Goal: Task Accomplishment & Management: Complete application form

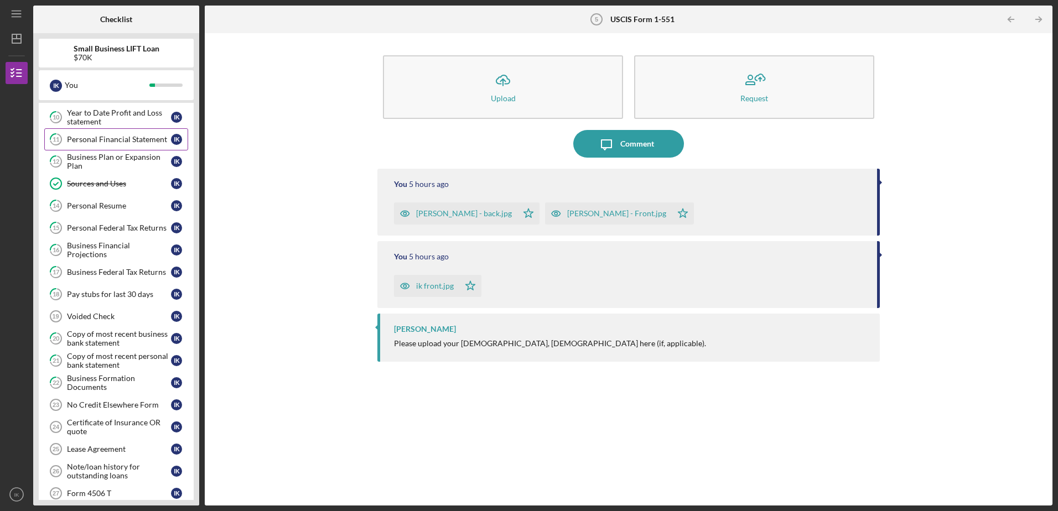
scroll to position [259, 0]
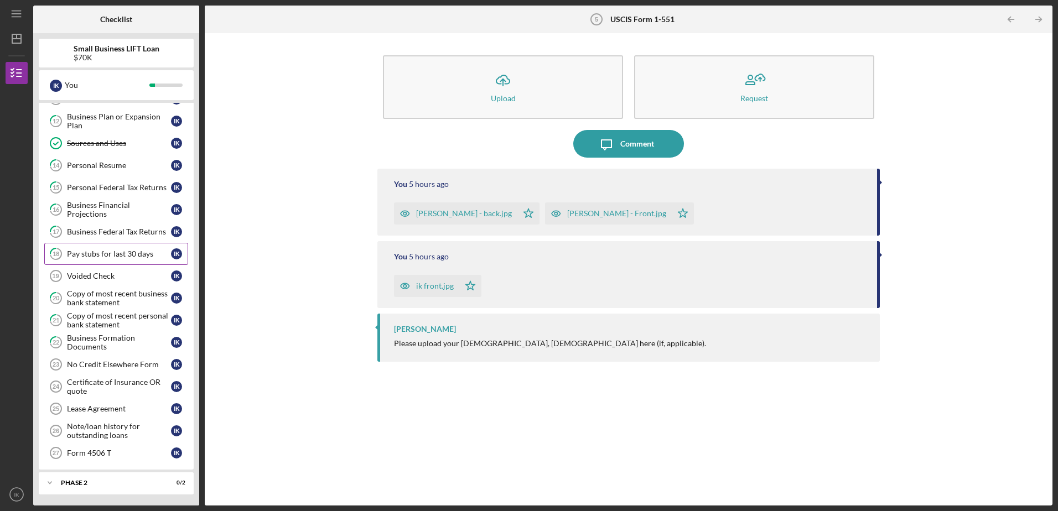
click at [111, 256] on div "Pay stubs for last 30 days" at bounding box center [119, 254] width 104 height 9
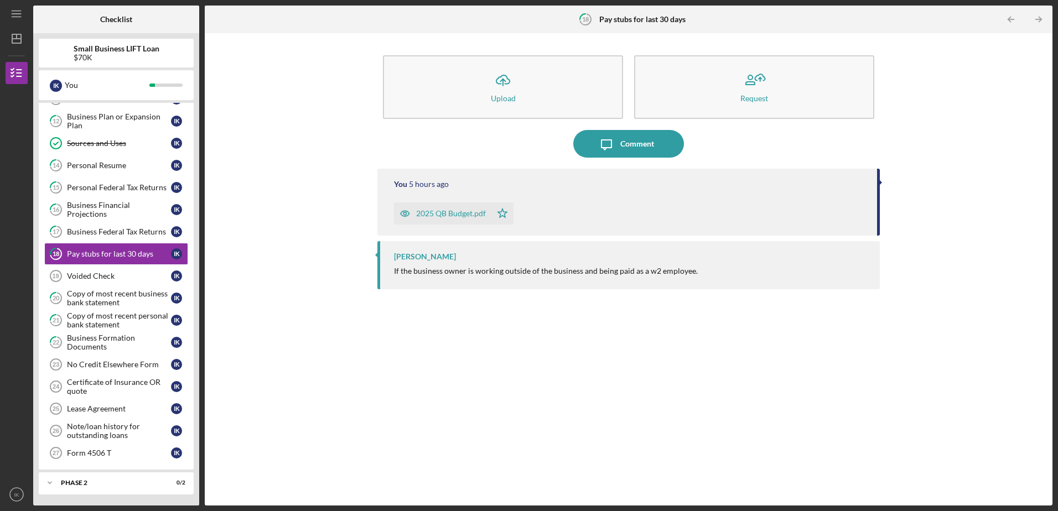
click at [447, 218] on div "2025 QB Budget.pdf" at bounding box center [451, 213] width 70 height 9
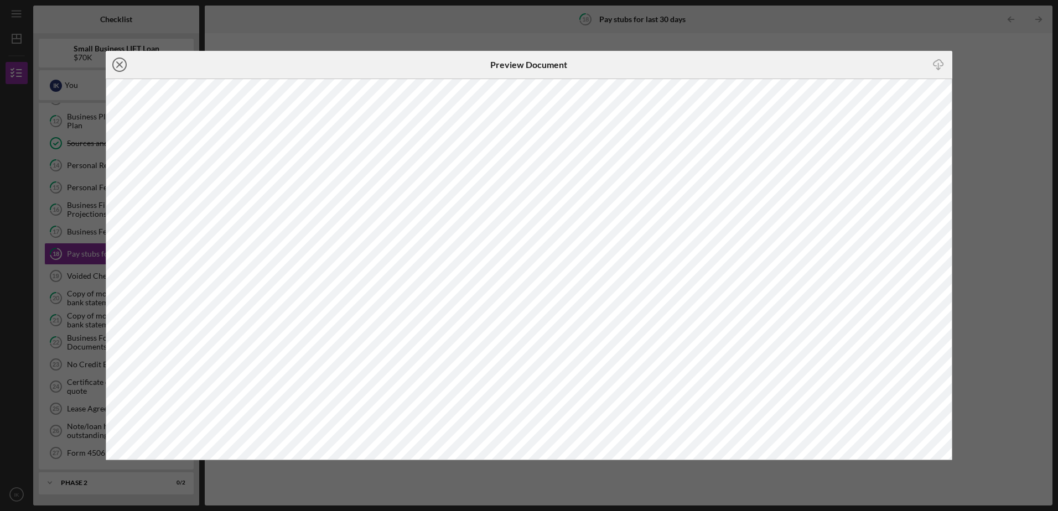
click at [120, 64] on line at bounding box center [120, 65] width 6 height 6
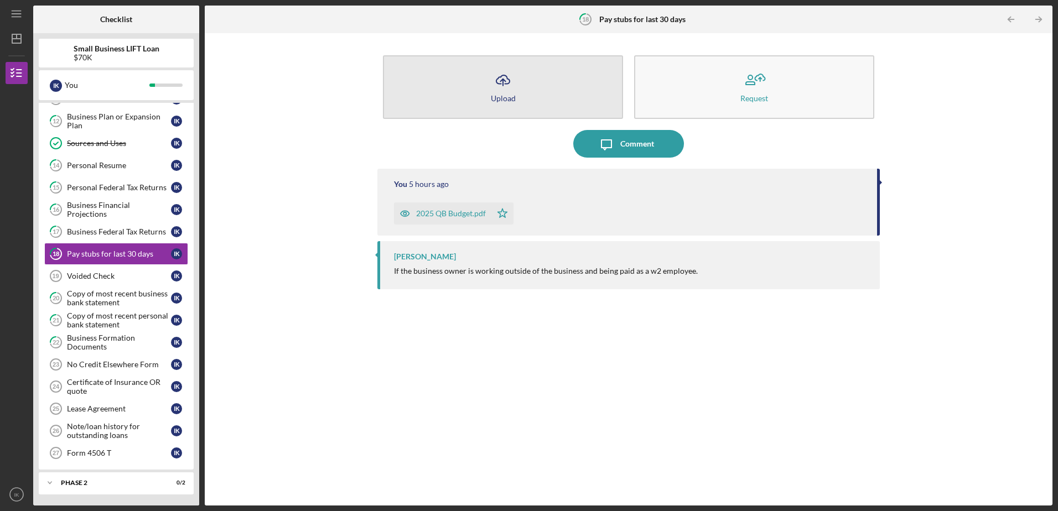
click at [506, 88] on icon "Icon/Upload" at bounding box center [503, 80] width 28 height 28
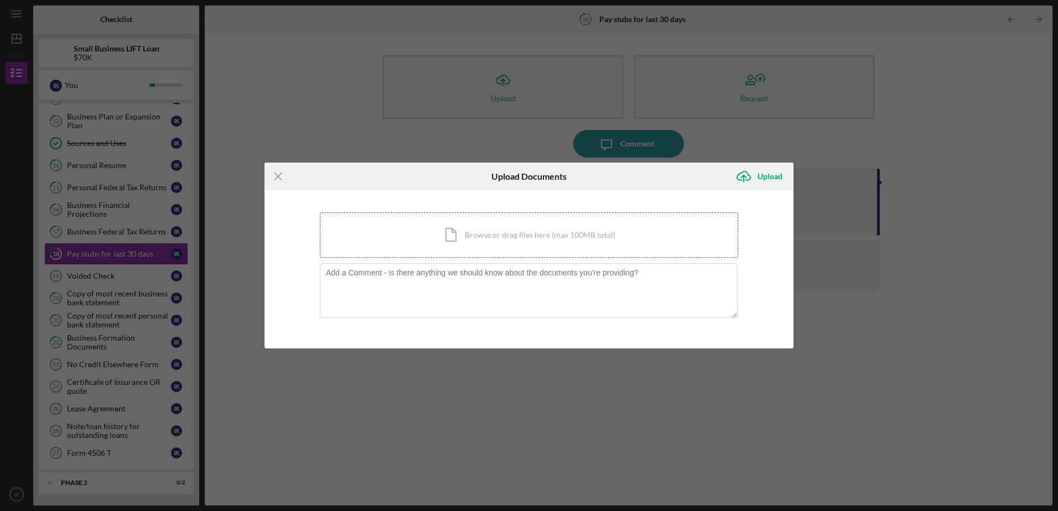
click at [468, 241] on div "Icon/Document Browse or drag files here (max 100MB total) Tap to choose files o…" at bounding box center [529, 234] width 418 height 45
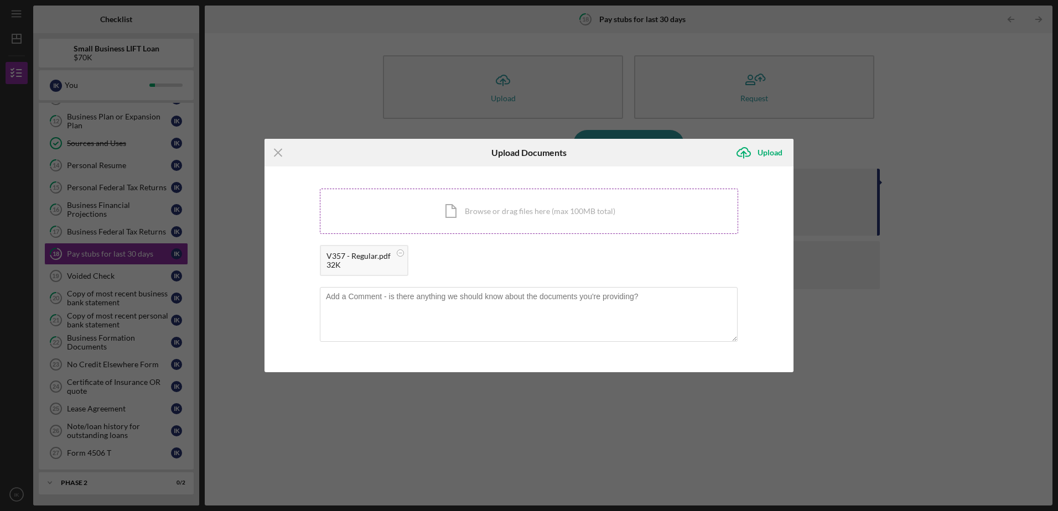
click at [458, 223] on div "Icon/Document Browse or drag files here (max 100MB total) Tap to choose files o…" at bounding box center [529, 211] width 418 height 45
click at [466, 205] on div "Icon/Document Browse or drag files here (max 100MB total) Tap to choose files o…" at bounding box center [529, 211] width 418 height 45
click at [494, 217] on div "Icon/Document Browse or drag files here (max 100MB total) Tap to choose files o…" at bounding box center [529, 211] width 418 height 45
click at [524, 153] on div "Upload" at bounding box center [770, 153] width 25 height 22
